Goal: Task Accomplishment & Management: Manage account settings

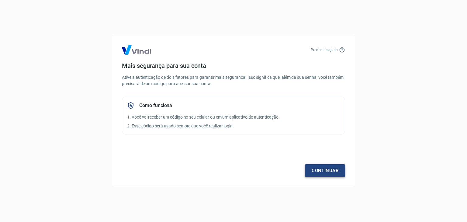
click at [327, 169] on link "Continuar" at bounding box center [325, 170] width 40 height 13
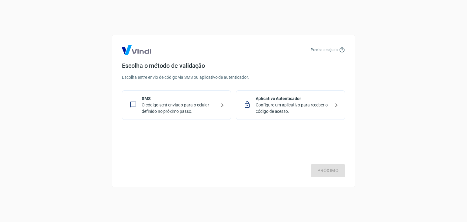
click at [178, 104] on p "O código será enviado para o celular definido no próximo passo." at bounding box center [179, 108] width 75 height 13
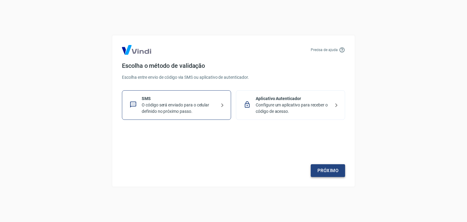
click at [327, 171] on link "Próximo" at bounding box center [328, 170] width 34 height 13
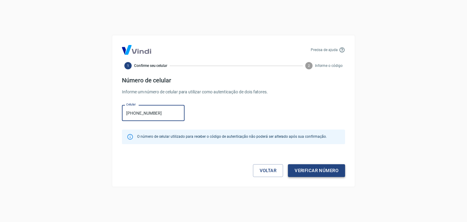
type input "[PHONE_NUMBER]"
click at [312, 166] on button "Verificar número" at bounding box center [316, 170] width 57 height 13
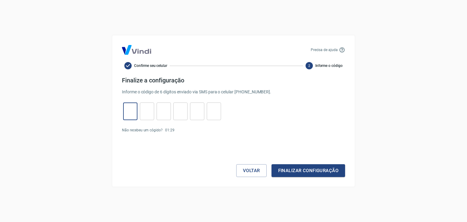
click at [134, 109] on input "tel" at bounding box center [130, 111] width 14 height 13
type input "3"
type input "5"
type input "0"
type input "1"
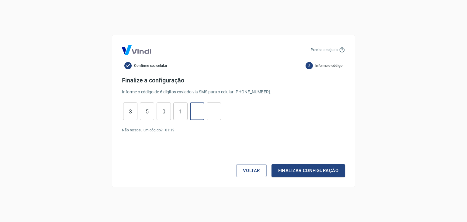
type input "9"
type input "2"
click at [331, 171] on button "Finalizar configuração" at bounding box center [309, 170] width 74 height 13
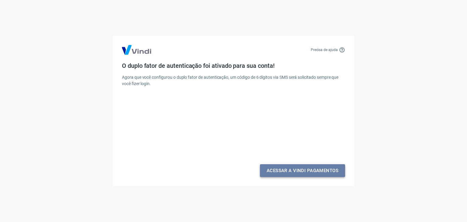
click at [326, 170] on link "Acessar a Vindi Pagamentos" at bounding box center [302, 170] width 85 height 13
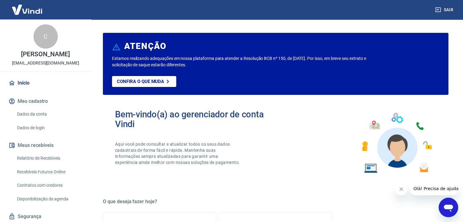
click at [36, 85] on link "Início" at bounding box center [45, 82] width 76 height 13
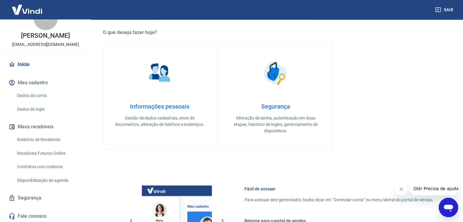
scroll to position [19, 0]
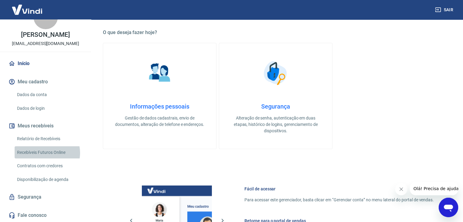
click at [46, 153] on link "Recebíveis Futuros Online" at bounding box center [49, 152] width 69 height 12
